Goal: Book appointment/travel/reservation

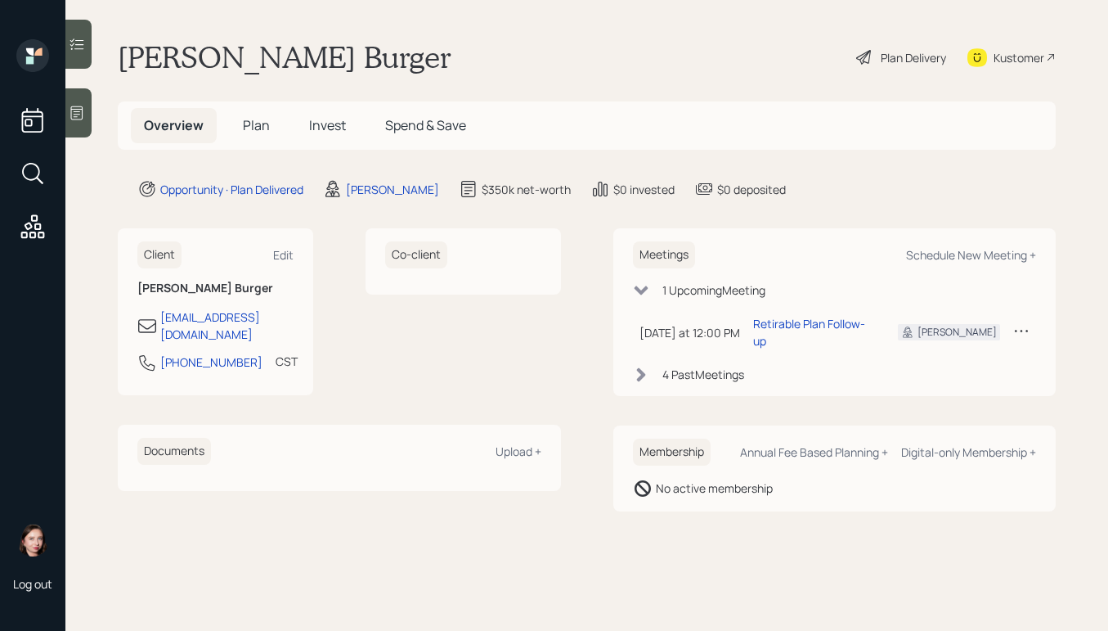
click at [323, 129] on span "Invest" at bounding box center [327, 125] width 37 height 18
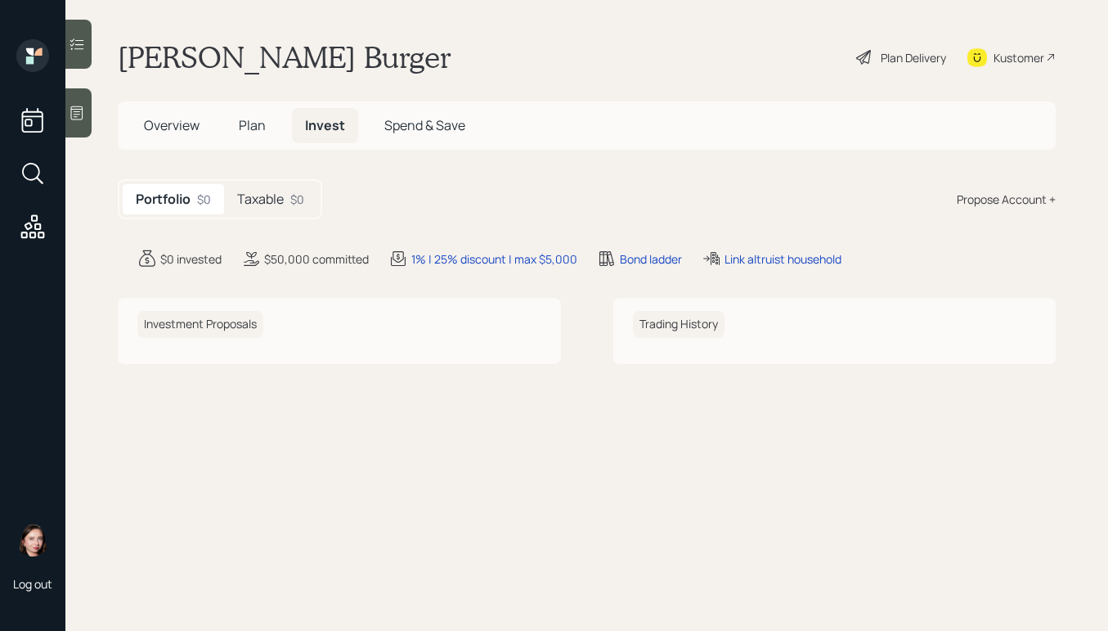
click at [881, 61] on div "Plan Delivery" at bounding box center [913, 57] width 65 height 17
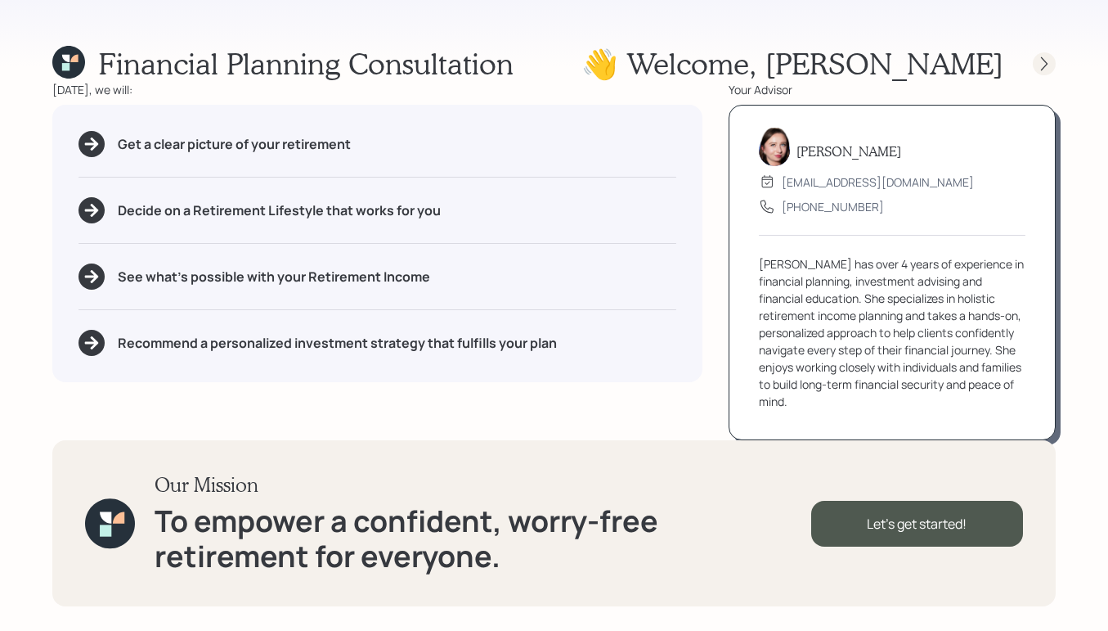
click at [1049, 56] on icon at bounding box center [1044, 64] width 16 height 16
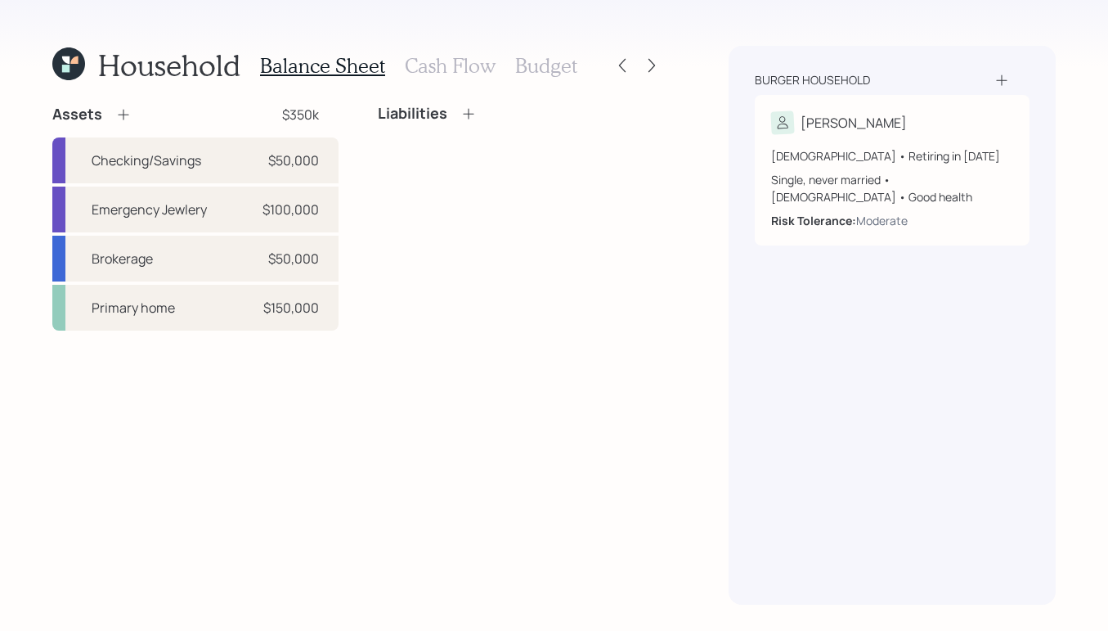
click at [474, 68] on h3 "Cash Flow" at bounding box center [450, 66] width 91 height 24
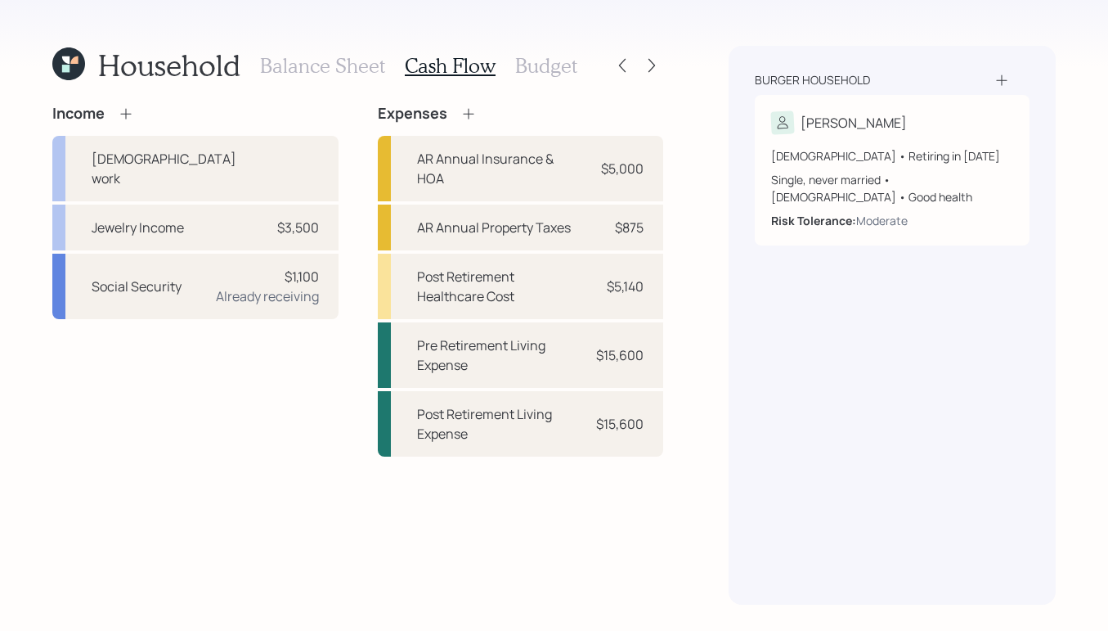
drag, startPoint x: 536, startPoint y: 63, endPoint x: 389, endPoint y: 97, distance: 150.4
click at [536, 63] on h3 "Budget" at bounding box center [546, 66] width 62 height 24
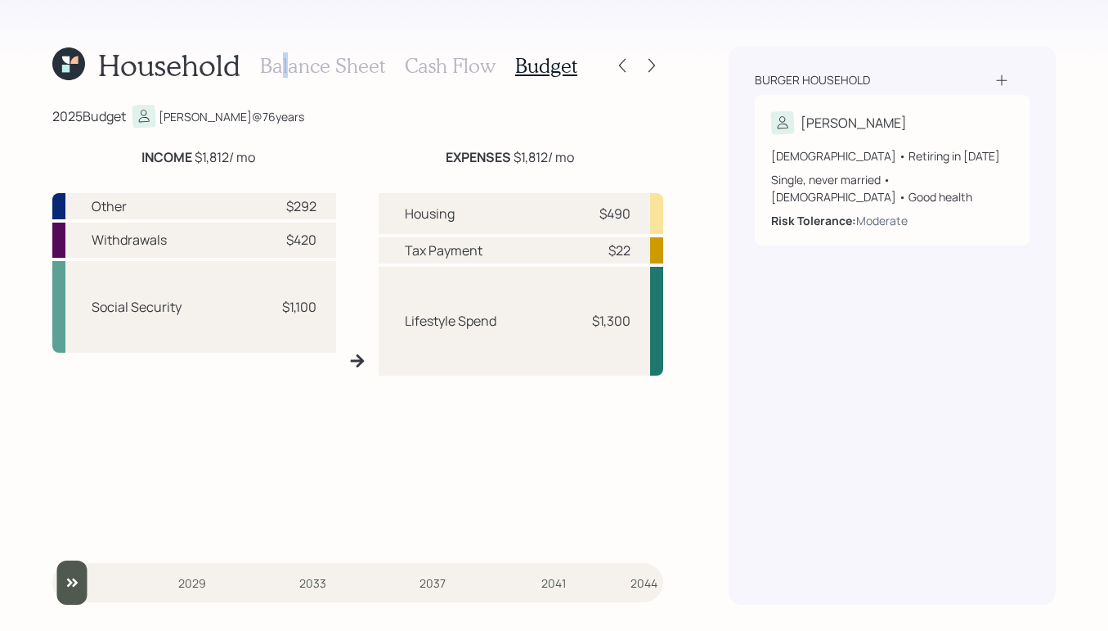
click at [284, 76] on h3 "Balance Sheet" at bounding box center [322, 66] width 125 height 24
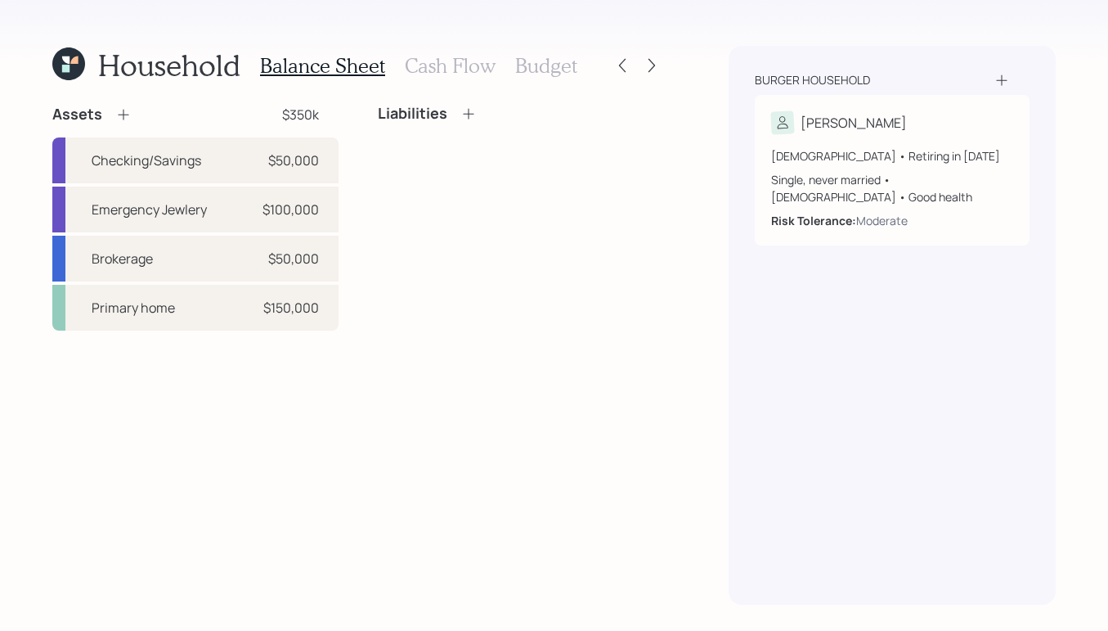
click at [74, 70] on icon at bounding box center [68, 63] width 33 height 33
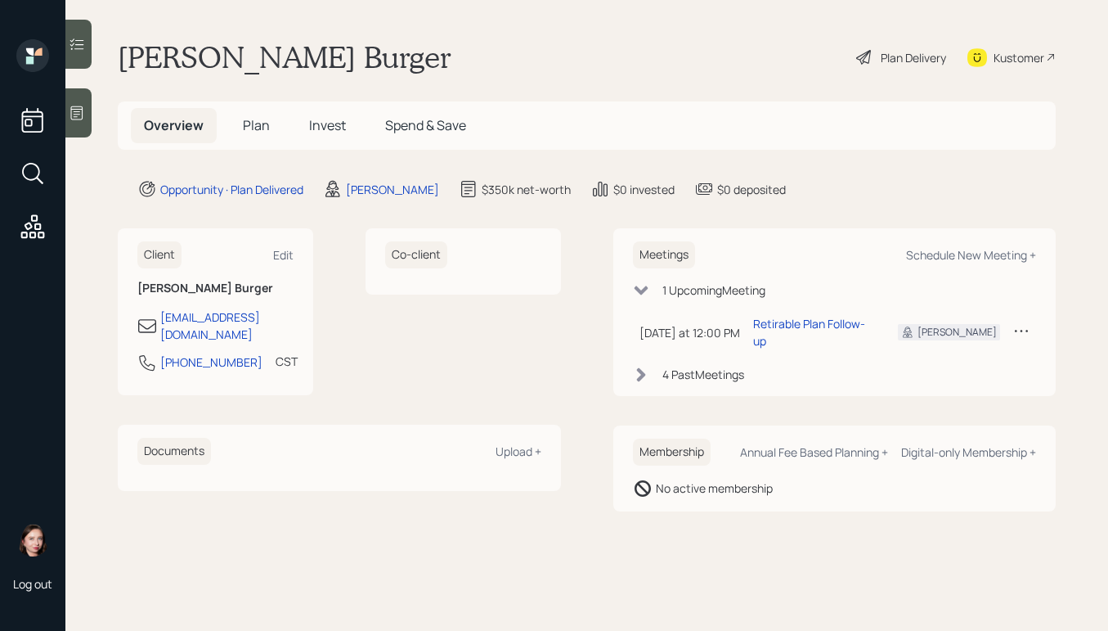
click at [319, 124] on span "Invest" at bounding box center [327, 125] width 37 height 18
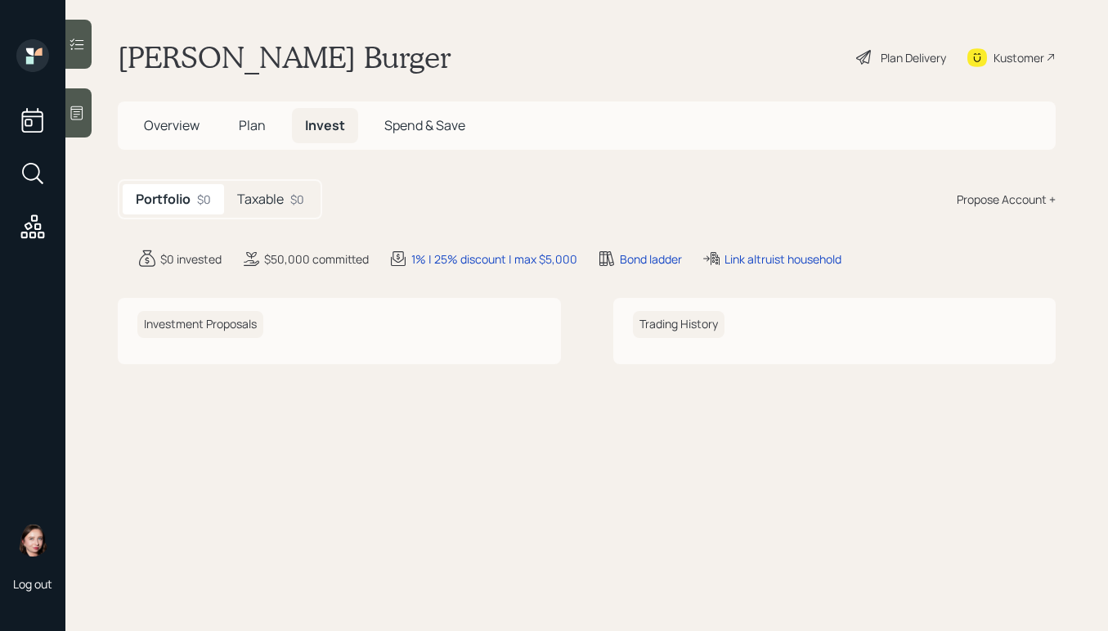
click at [874, 52] on div "Plan Delivery" at bounding box center [901, 57] width 93 height 36
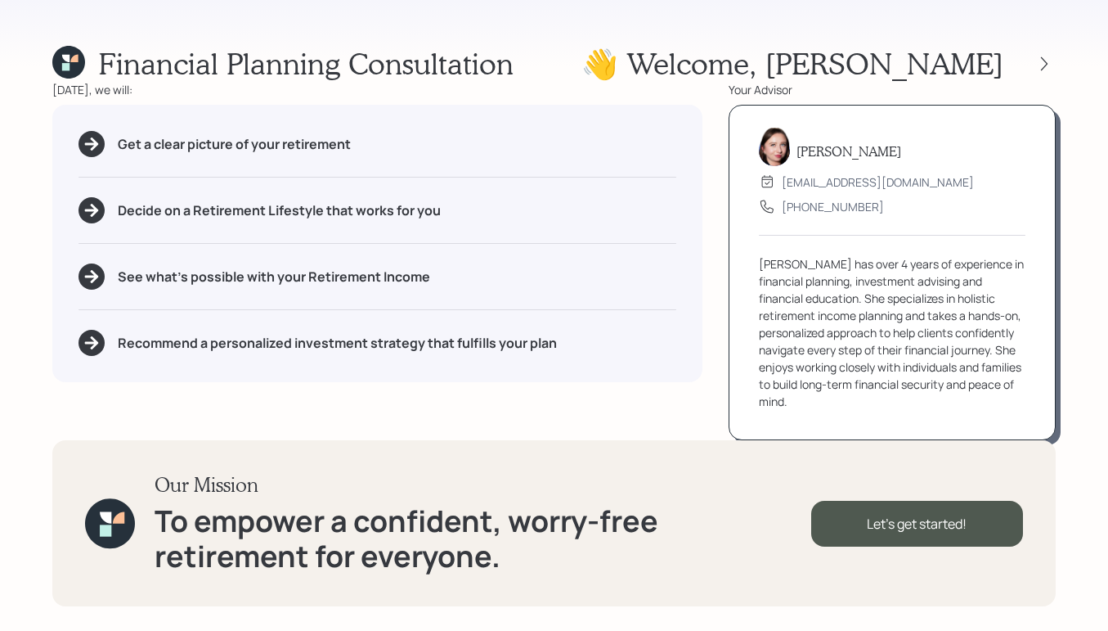
click at [1056, 56] on div "Financial Planning Consultation 👋 Welcome , [PERSON_NAME] [DATE], we will: Get …" at bounding box center [554, 315] width 1108 height 631
click at [1049, 61] on icon at bounding box center [1044, 64] width 16 height 16
click at [1039, 66] on icon at bounding box center [1044, 64] width 16 height 16
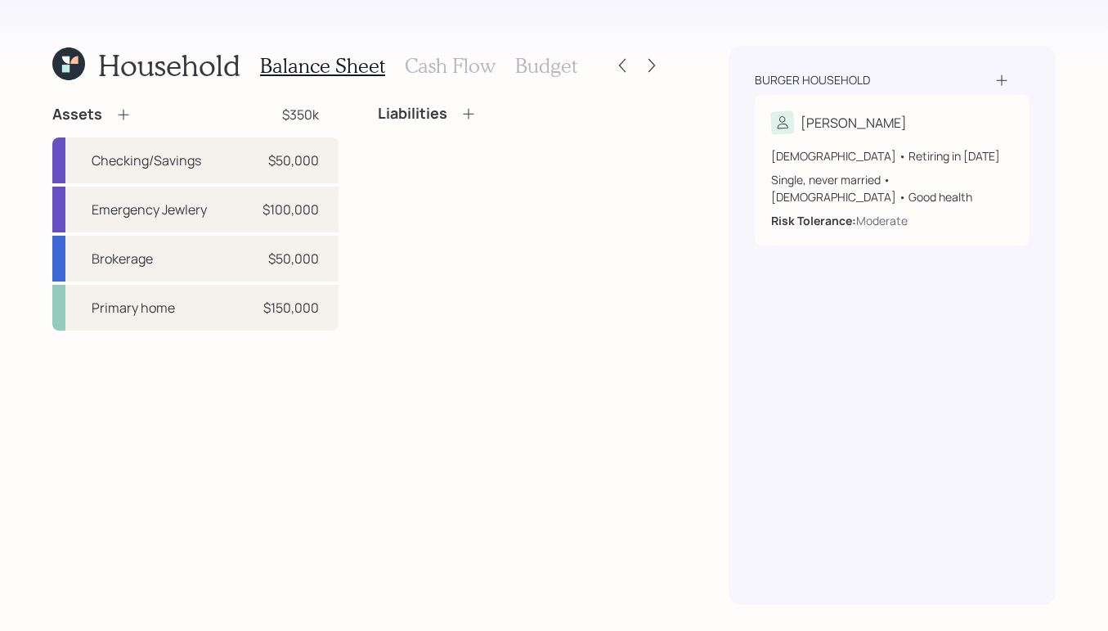
click at [1039, 66] on div "Burger household [PERSON_NAME] [DEMOGRAPHIC_DATA] • Retiring in [DATE] Single, …" at bounding box center [892, 325] width 327 height 559
click at [663, 66] on div "Household Balance Sheet Cash Flow Budget Assets $350k Checking/Savings $50,000 …" at bounding box center [554, 315] width 1108 height 631
click at [656, 69] on icon at bounding box center [652, 65] width 16 height 16
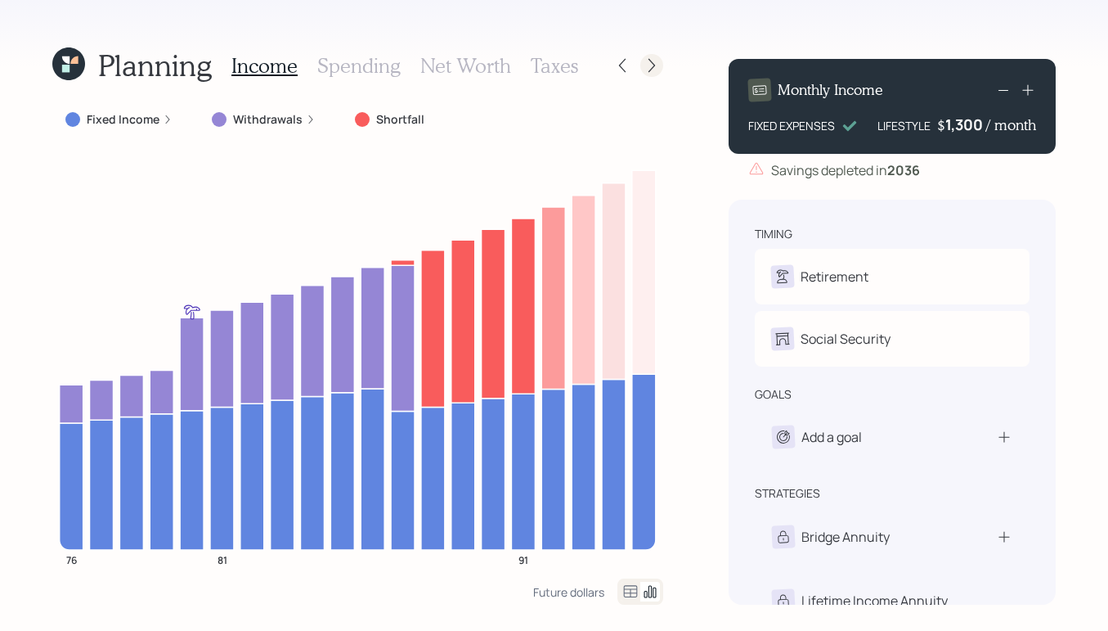
click at [657, 68] on icon at bounding box center [652, 65] width 16 height 16
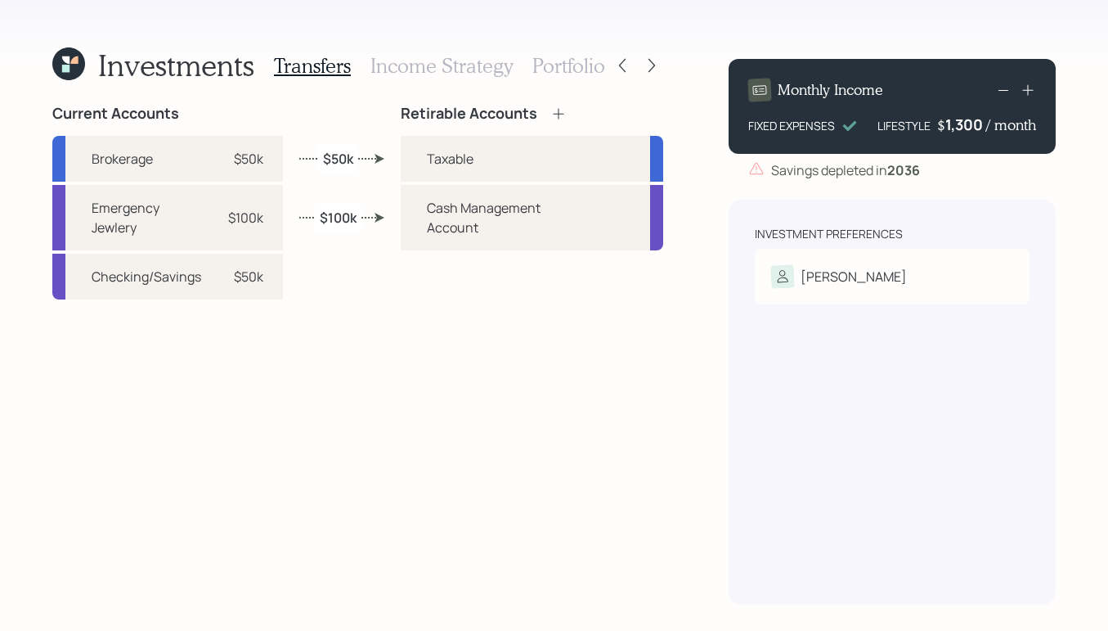
click at [657, 68] on icon at bounding box center [652, 65] width 16 height 16
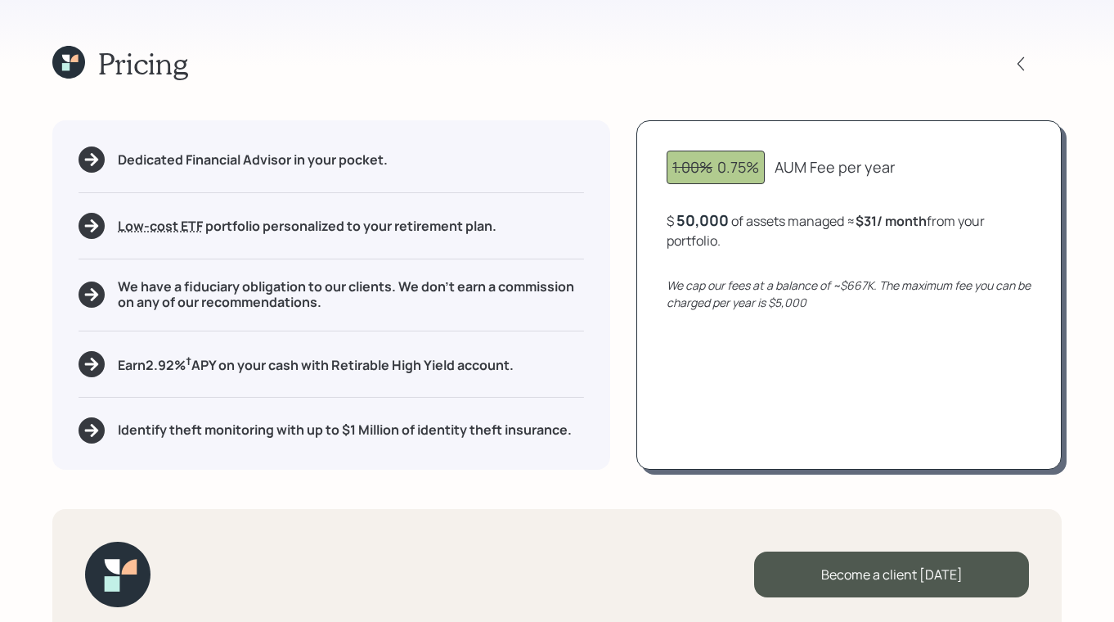
click at [88, 69] on div "Pricing" at bounding box center [120, 63] width 136 height 35
click at [70, 65] on icon at bounding box center [65, 66] width 7 height 7
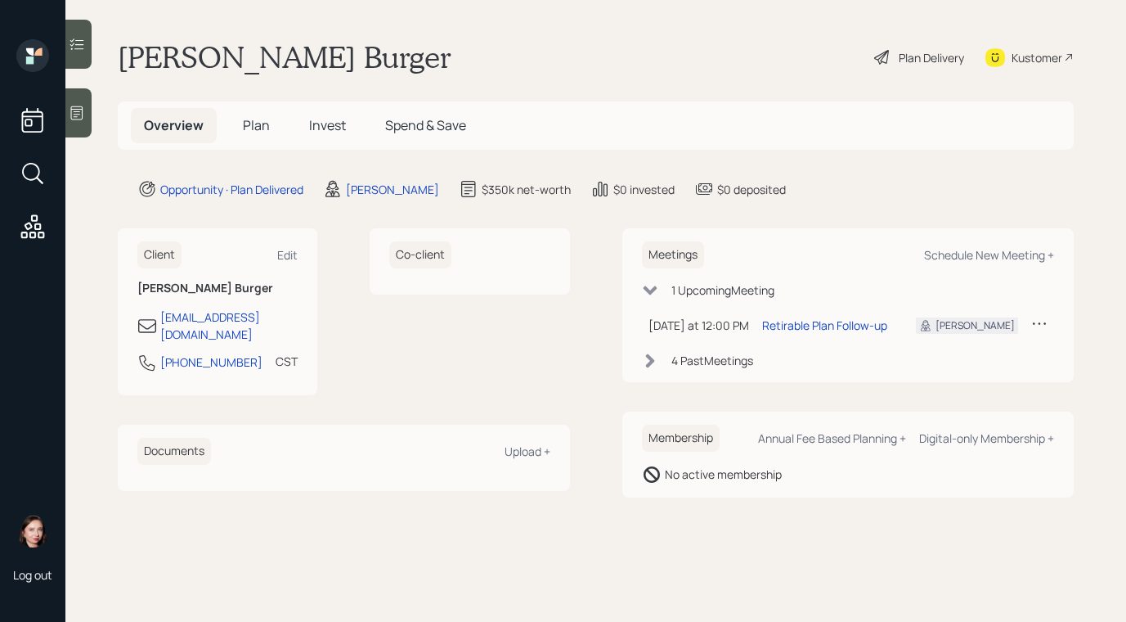
click at [893, 57] on div "Plan Delivery" at bounding box center [919, 57] width 93 height 36
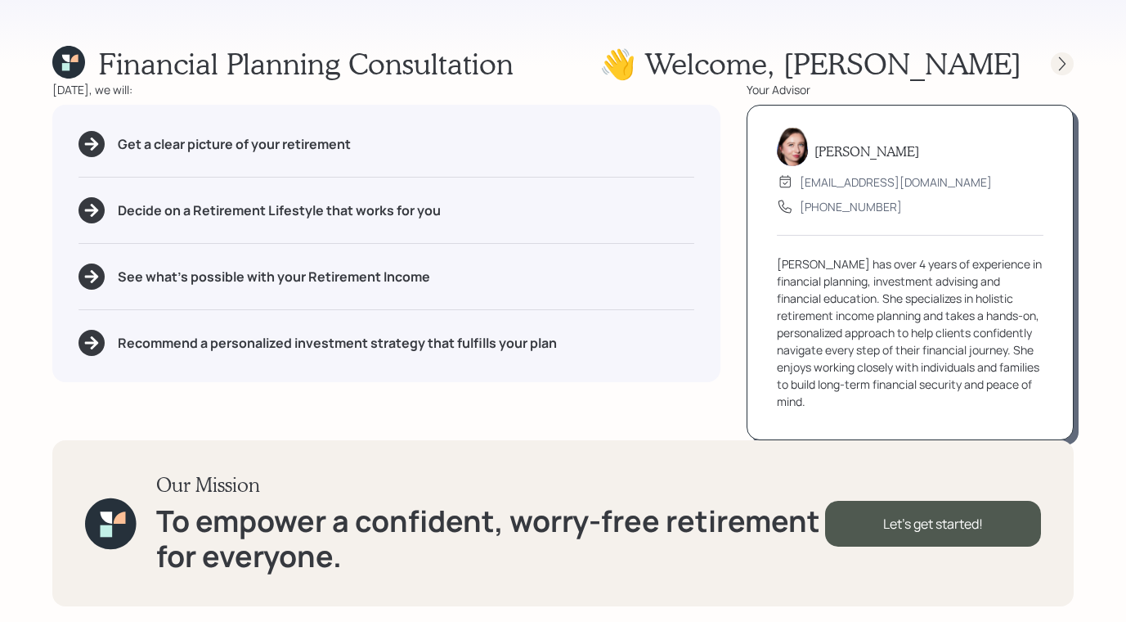
click at [1065, 63] on icon at bounding box center [1062, 63] width 7 height 14
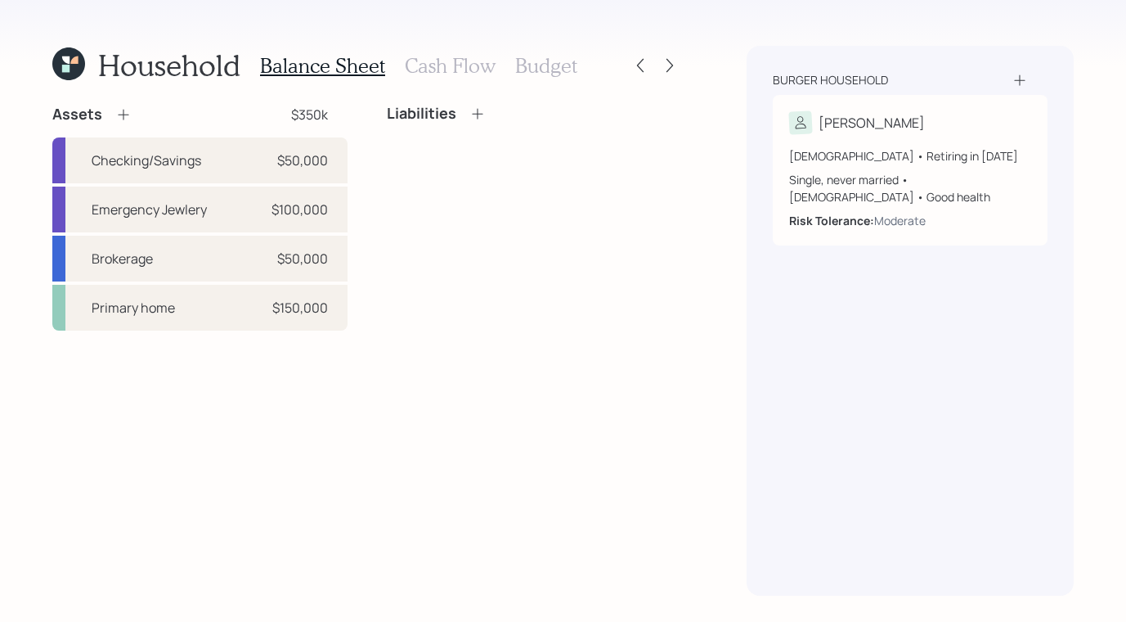
click at [432, 54] on h3 "Cash Flow" at bounding box center [450, 66] width 91 height 24
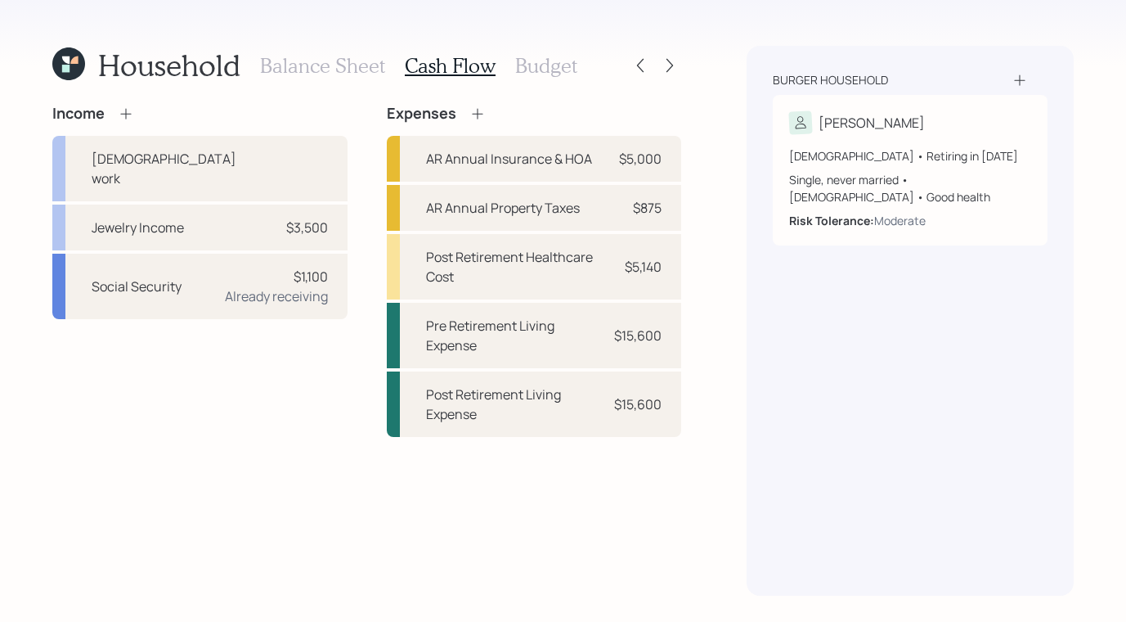
click at [284, 70] on h3 "Balance Sheet" at bounding box center [322, 66] width 125 height 24
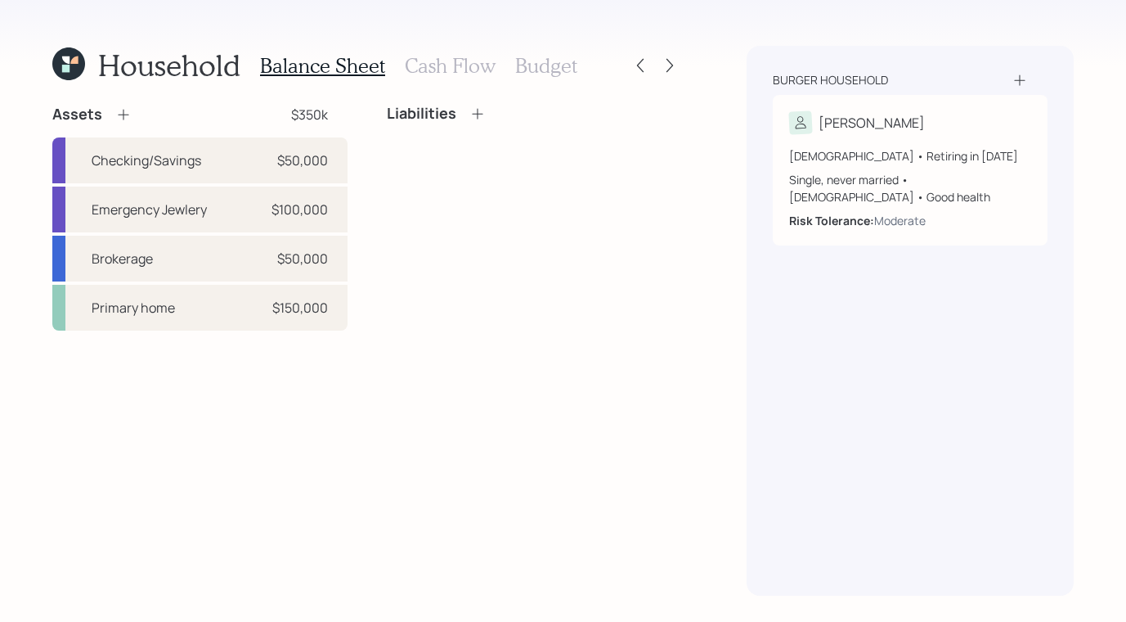
click at [415, 72] on h3 "Cash Flow" at bounding box center [450, 66] width 91 height 24
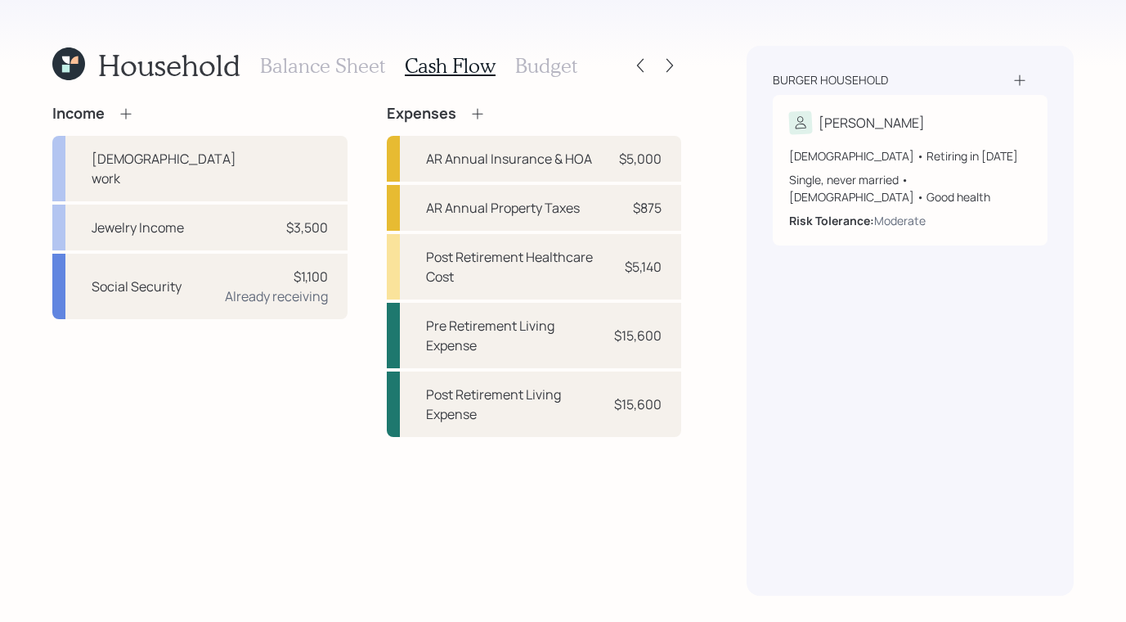
click at [306, 64] on h3 "Balance Sheet" at bounding box center [322, 66] width 125 height 24
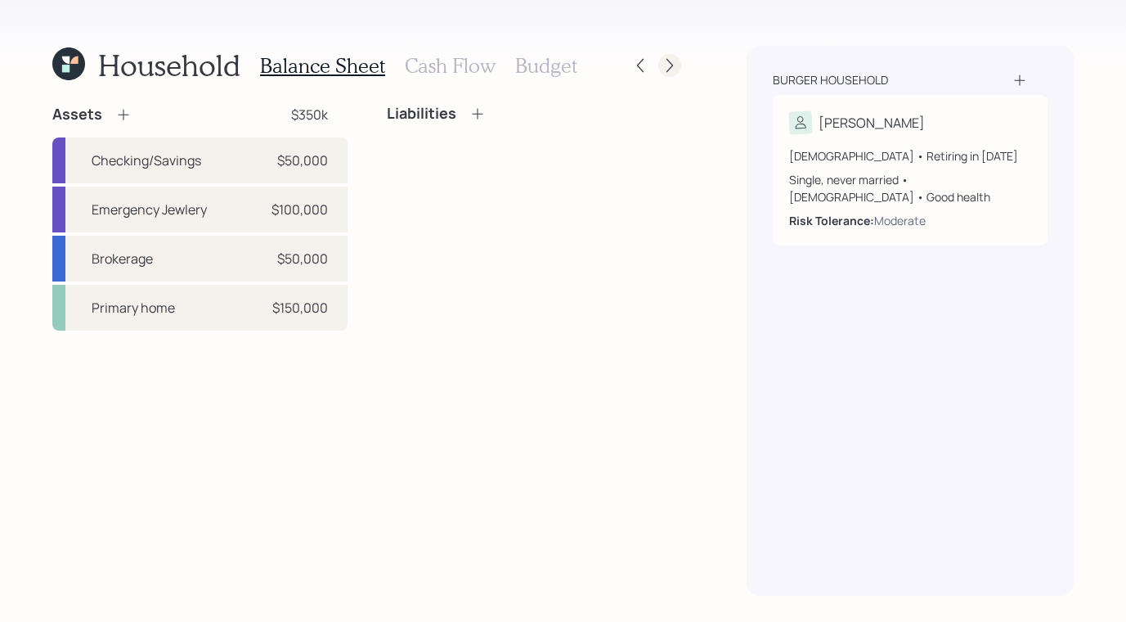
click at [679, 67] on div at bounding box center [669, 65] width 23 height 23
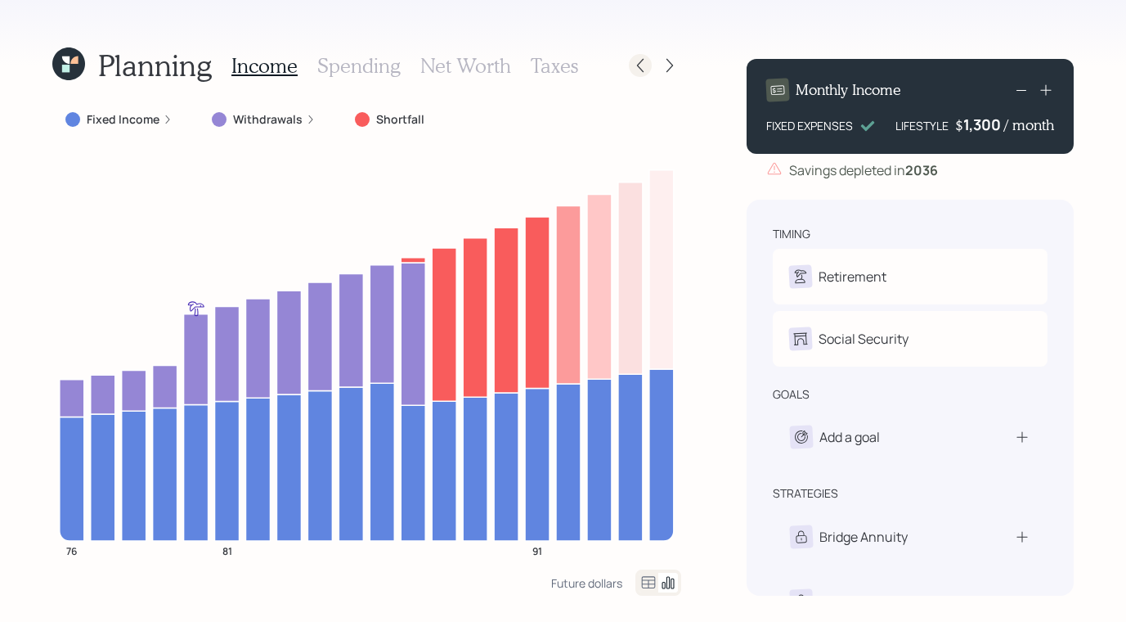
click at [634, 60] on icon at bounding box center [640, 65] width 16 height 16
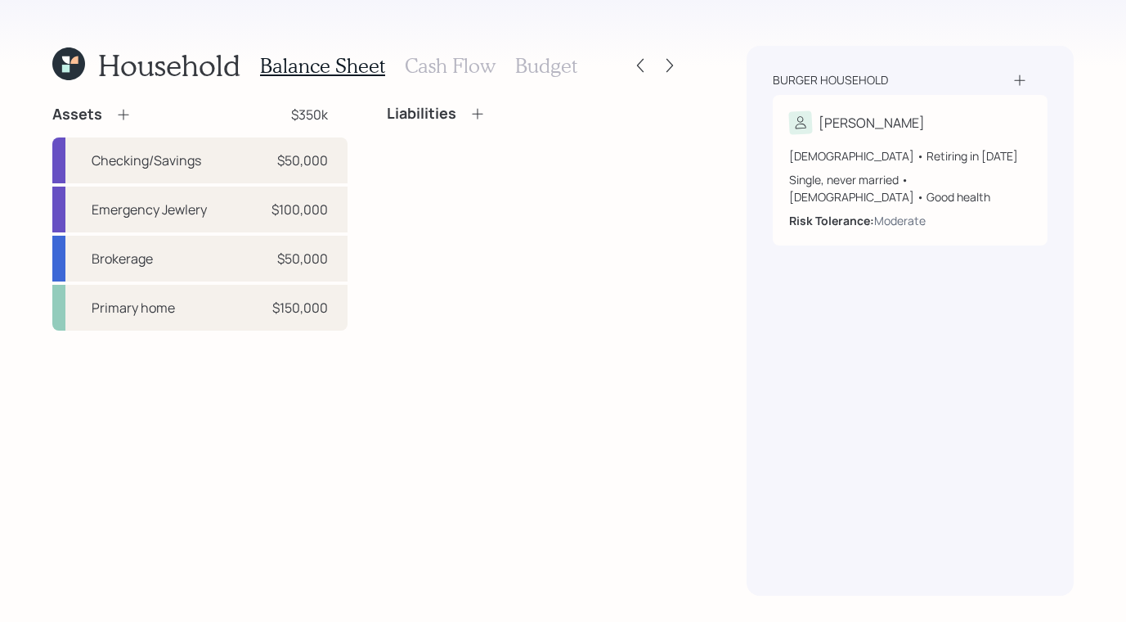
drag, startPoint x: 451, startPoint y: 86, endPoint x: 447, endPoint y: 77, distance: 9.6
click at [451, 86] on div "Household Balance Sheet Cash Flow Budget Assets $350k Checking/Savings $50,000 …" at bounding box center [366, 321] width 629 height 550
click at [448, 76] on h3 "Cash Flow" at bounding box center [450, 66] width 91 height 24
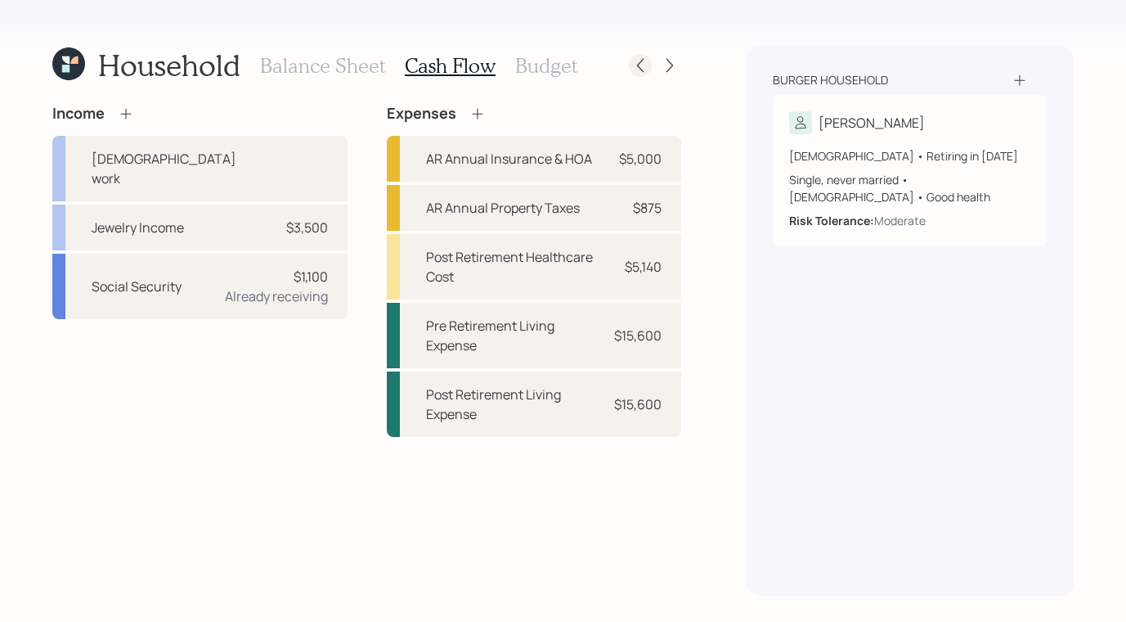
click at [640, 67] on icon at bounding box center [640, 65] width 16 height 16
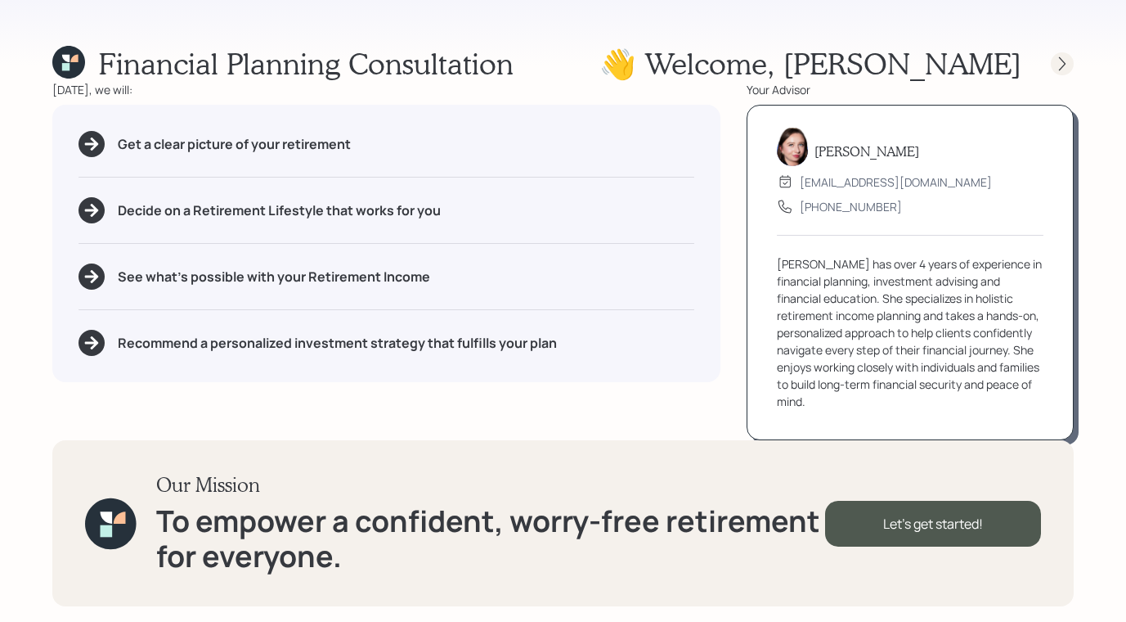
click at [1055, 68] on icon at bounding box center [1062, 64] width 16 height 16
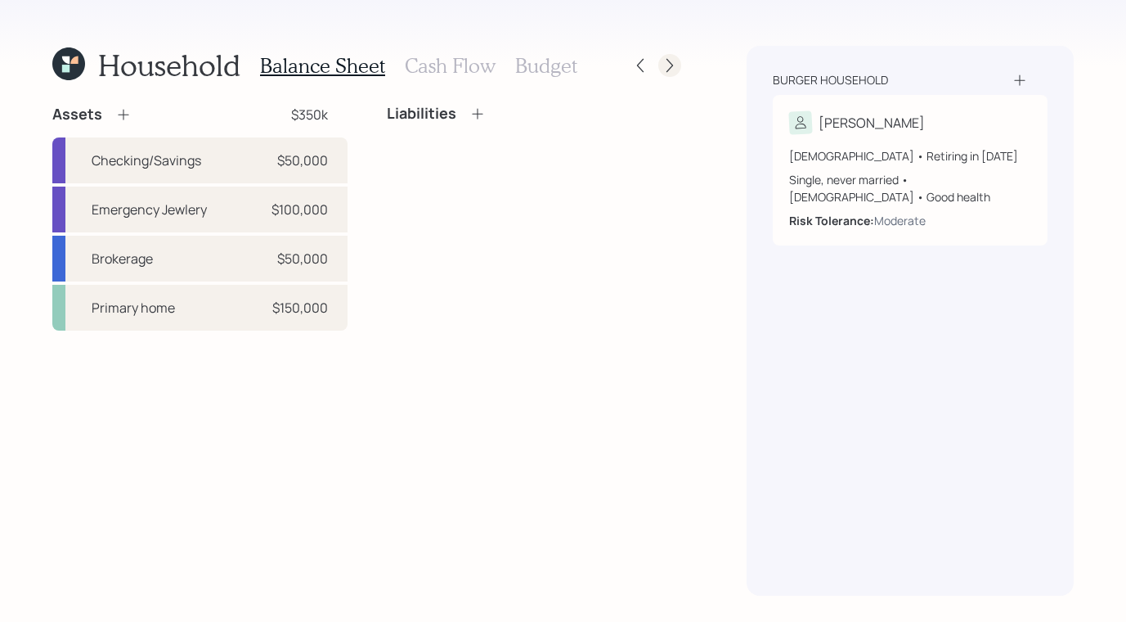
click at [673, 63] on icon at bounding box center [670, 65] width 16 height 16
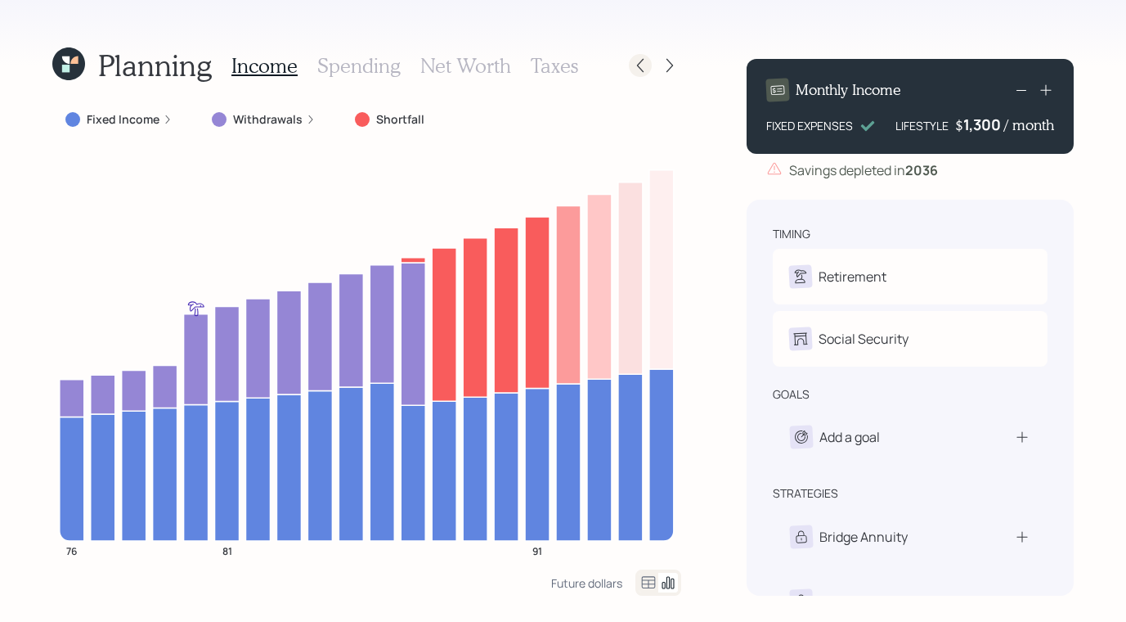
click at [632, 70] on icon at bounding box center [640, 65] width 16 height 16
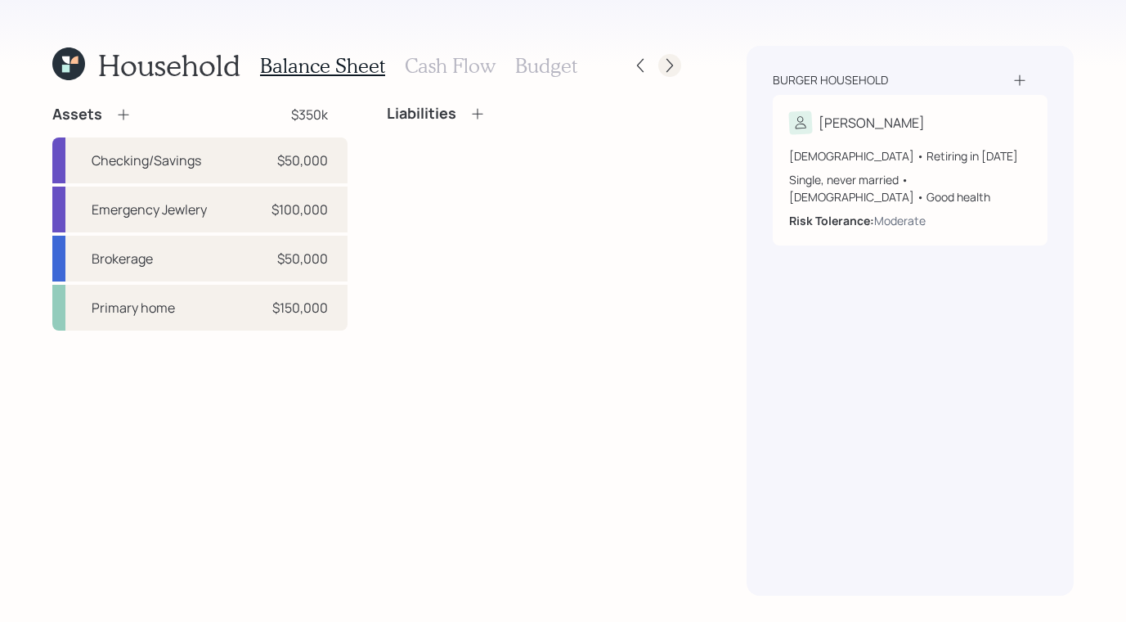
click at [672, 67] on icon at bounding box center [670, 65] width 16 height 16
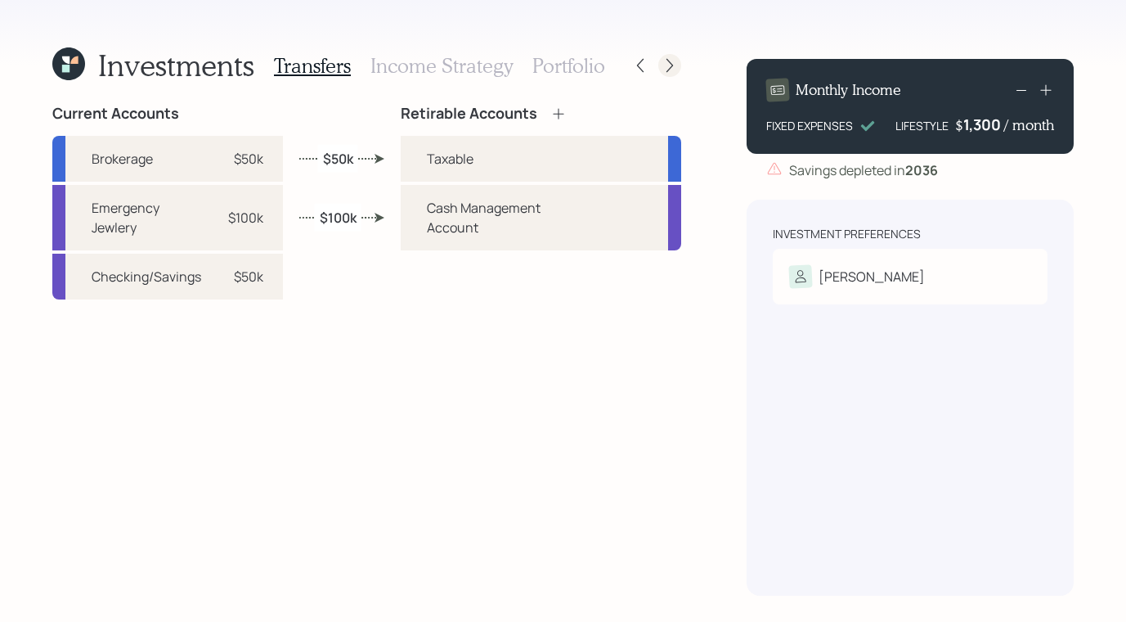
click at [672, 65] on icon at bounding box center [670, 65] width 16 height 16
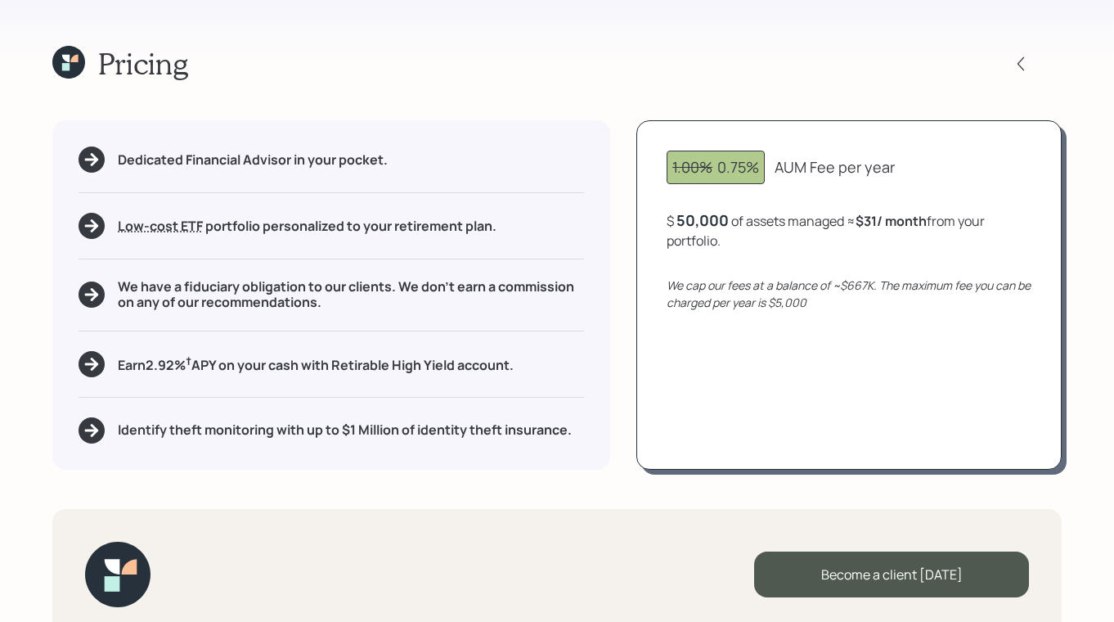
click at [89, 70] on div "Pricing" at bounding box center [120, 63] width 136 height 35
click at [77, 77] on icon at bounding box center [68, 62] width 33 height 33
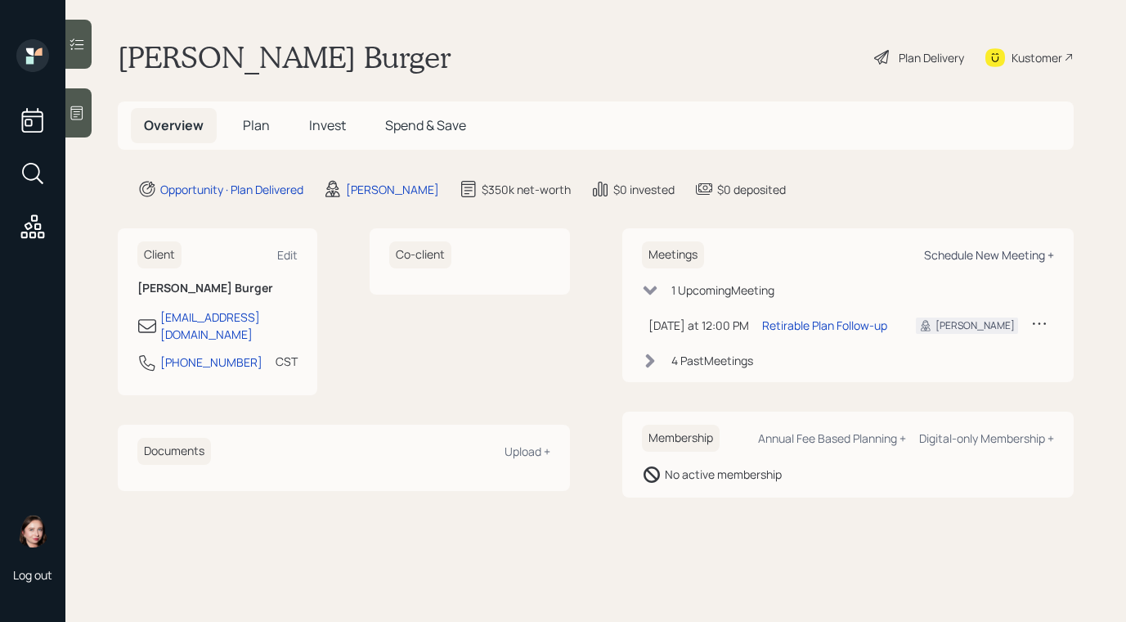
click at [964, 253] on div "Schedule New Meeting +" at bounding box center [989, 255] width 130 height 16
select select "b1d8ea90-abcc-42aa-86cc-4f33a132aacc"
